Goal: Find contact information: Find contact information

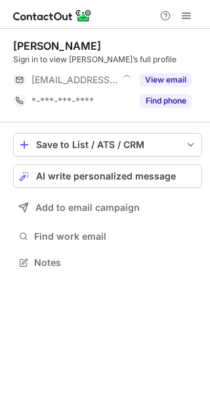
scroll to position [254, 210]
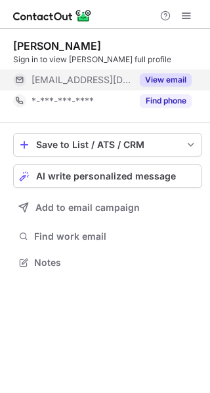
click at [148, 77] on button "View email" at bounding box center [166, 79] width 52 height 13
click at [19, 50] on div "Kieran Meeks" at bounding box center [57, 45] width 88 height 13
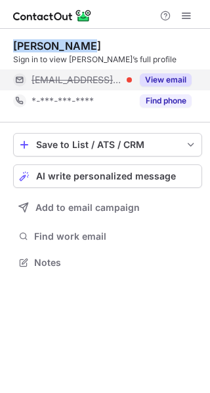
drag, startPoint x: 19, startPoint y: 50, endPoint x: 66, endPoint y: 45, distance: 47.5
click at [66, 45] on div "Kieran Meeks" at bounding box center [57, 45] width 88 height 13
copy div "Kieran Meeks"
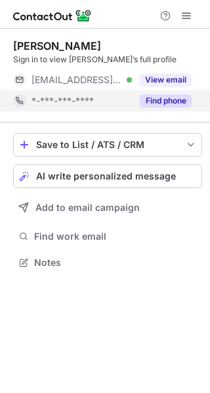
scroll to position [254, 210]
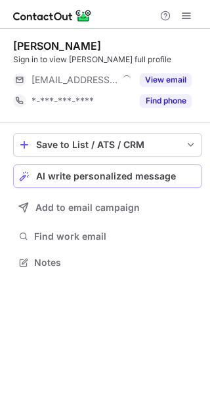
scroll to position [254, 210]
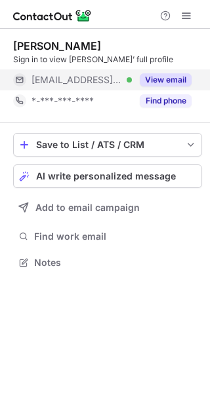
click at [160, 73] on button "View email" at bounding box center [166, 79] width 52 height 13
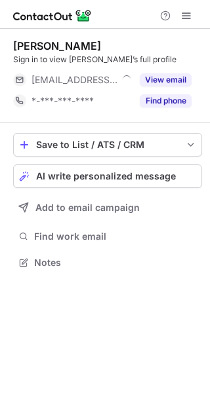
scroll to position [254, 210]
